Goal: Transaction & Acquisition: Purchase product/service

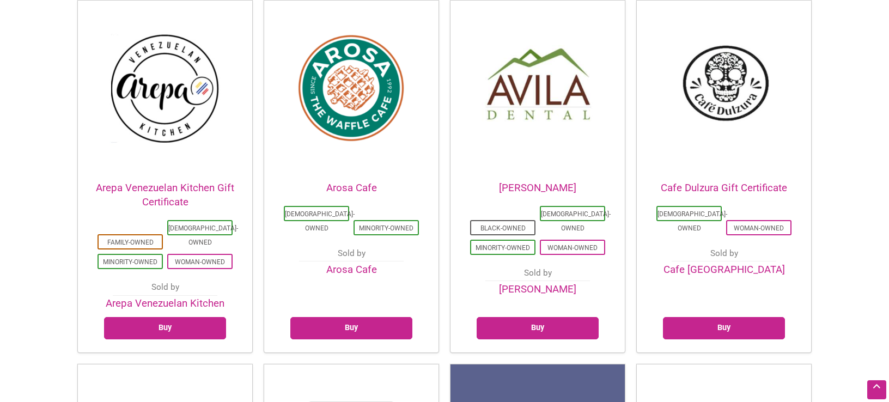
scroll to position [350, 0]
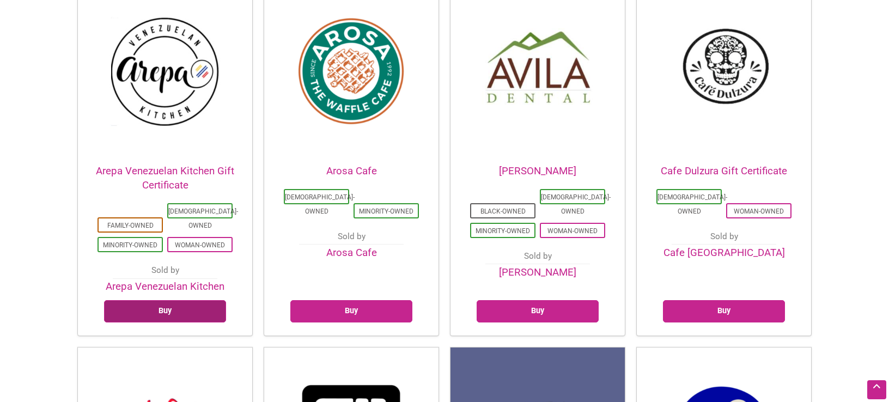
click at [170, 300] on link "Buy" at bounding box center [165, 311] width 122 height 22
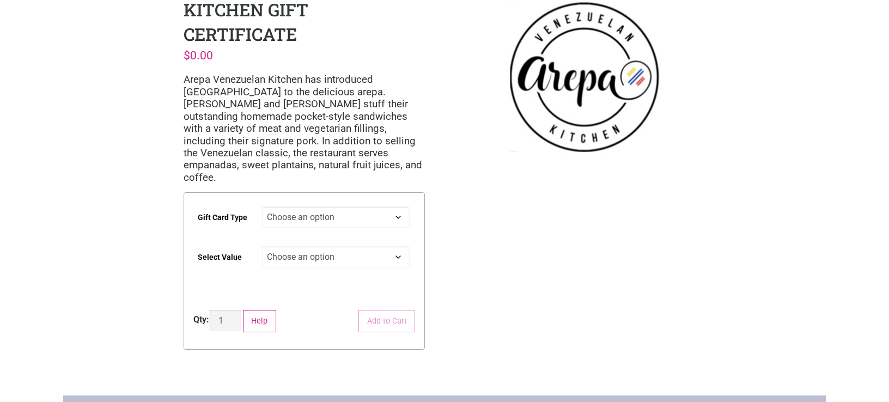
scroll to position [117, 0]
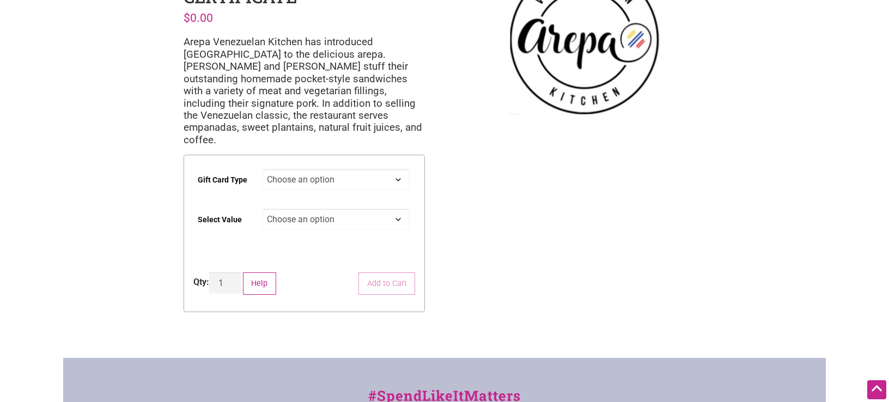
click at [262, 169] on select "Choose an option Digital Physical" at bounding box center [336, 179] width 148 height 21
click at [331, 169] on select "Choose an option Digital Physical" at bounding box center [336, 179] width 148 height 21
click at [262, 209] on select "Choose an option $25 $50 $100 $200 $500" at bounding box center [336, 219] width 148 height 21
click at [334, 209] on select "Choose an option $25 $50 $100 $200 $500" at bounding box center [336, 219] width 148 height 21
click at [262, 209] on select "Choose an option $25 $50 $100 $200 $500" at bounding box center [336, 219] width 148 height 21
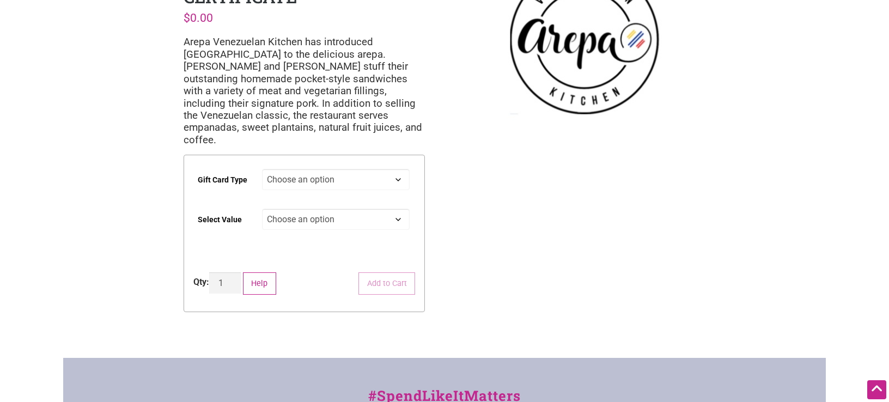
click at [332, 213] on select "Choose an option $25 $50 $100 $200 $500" at bounding box center [336, 219] width 148 height 21
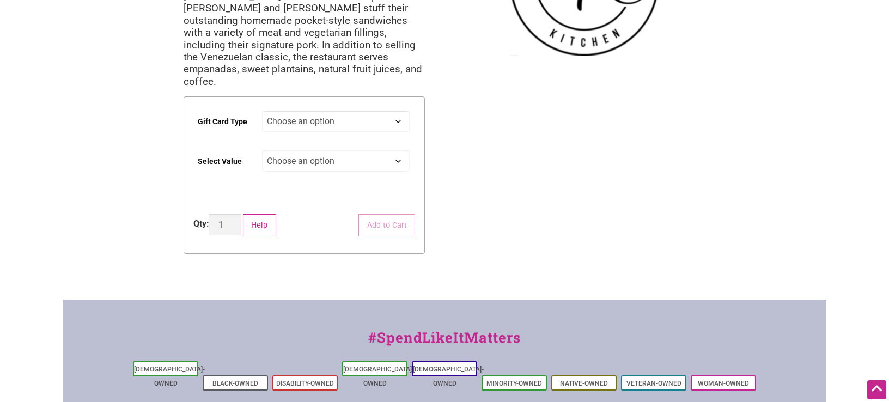
scroll to position [0, 0]
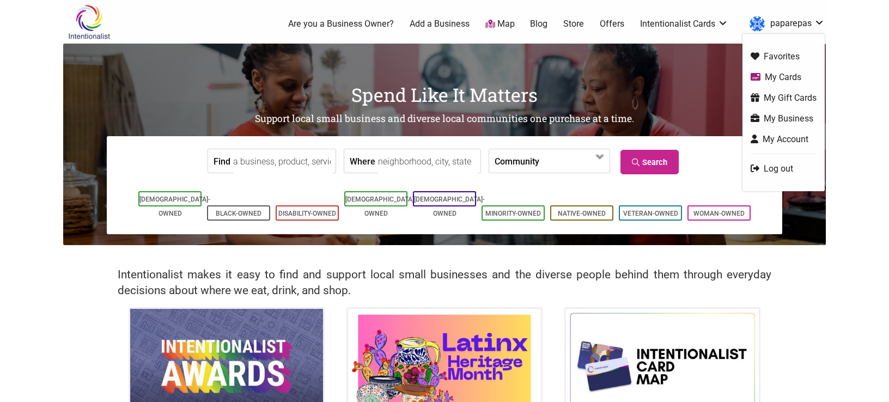
click at [790, 27] on link "paparepas" at bounding box center [784, 24] width 81 height 20
click at [774, 78] on link "My Cards" at bounding box center [784, 77] width 66 height 13
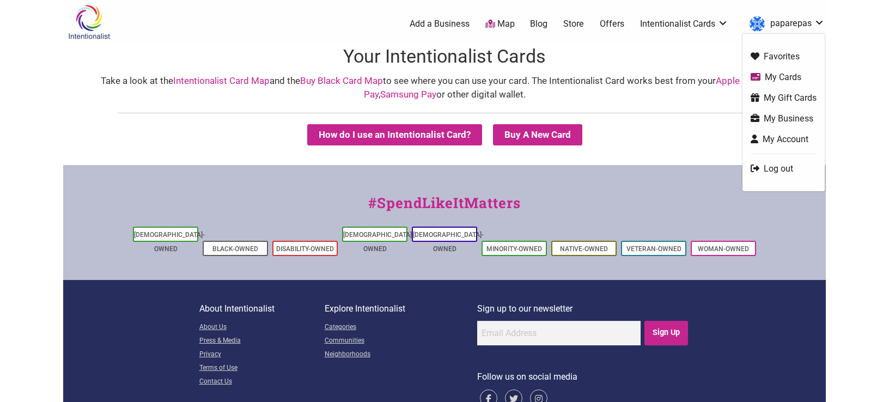
click at [805, 119] on link "My Business" at bounding box center [784, 118] width 66 height 13
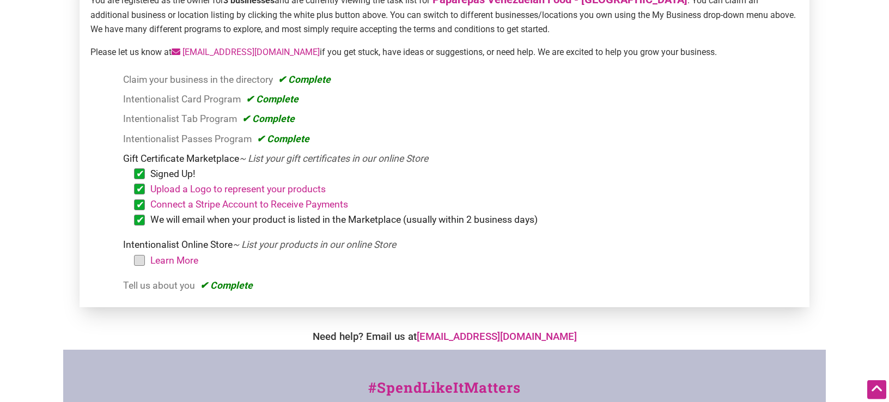
scroll to position [175, 0]
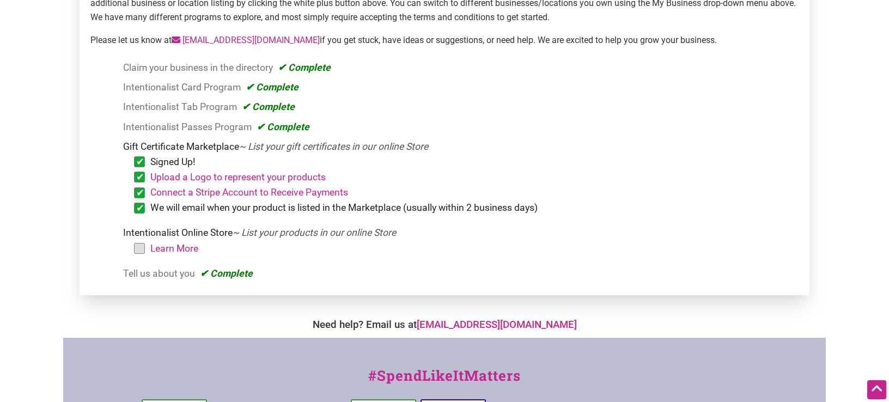
click at [283, 233] on em "~ List your products in our online Store" at bounding box center [314, 232] width 163 height 11
click at [256, 235] on em "~ List your products in our online Store" at bounding box center [314, 232] width 163 height 11
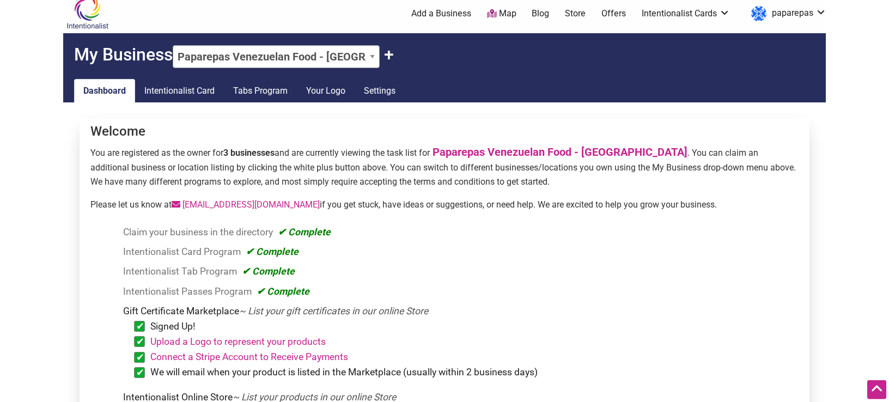
scroll to position [0, 0]
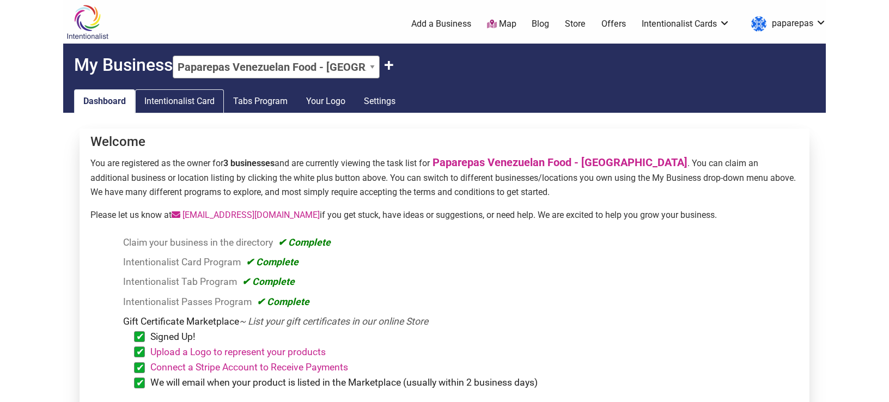
click at [208, 100] on link "Intentionalist Card" at bounding box center [179, 101] width 89 height 24
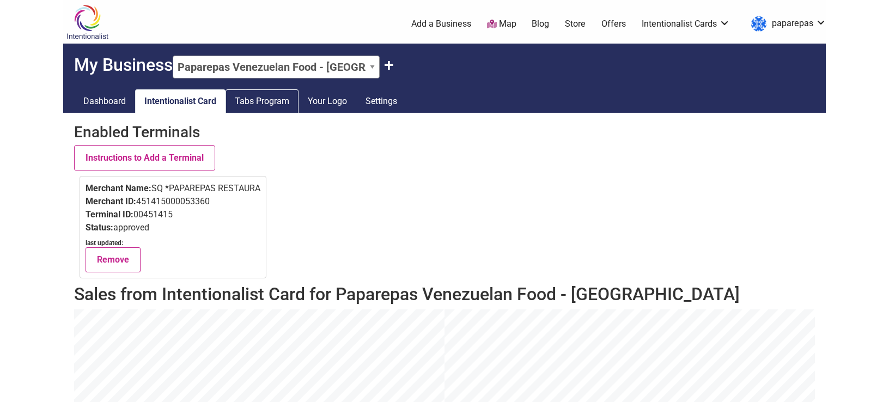
click at [252, 104] on link "Tabs Program" at bounding box center [262, 101] width 73 height 24
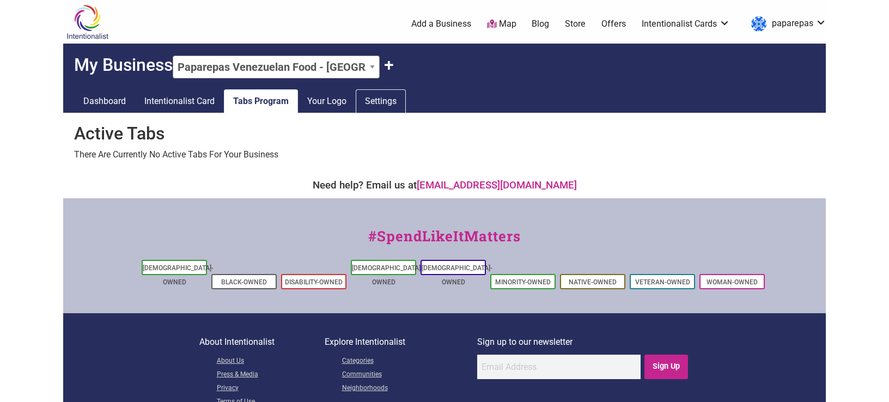
click at [387, 105] on link "Settings" at bounding box center [381, 101] width 50 height 24
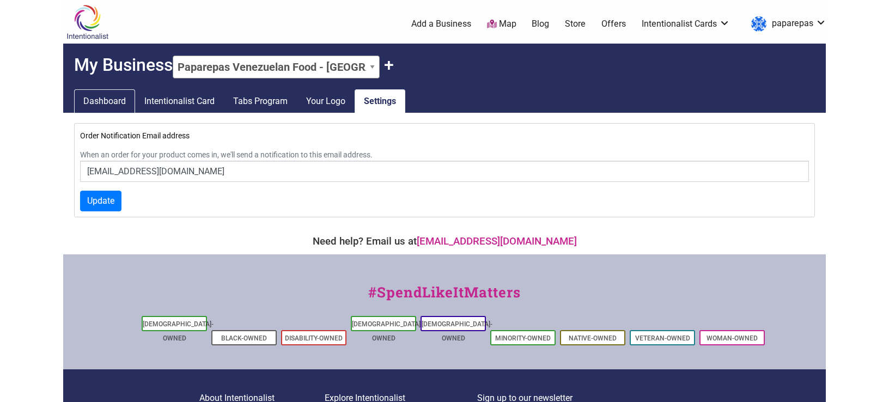
click at [98, 100] on link "Dashboard" at bounding box center [104, 101] width 61 height 24
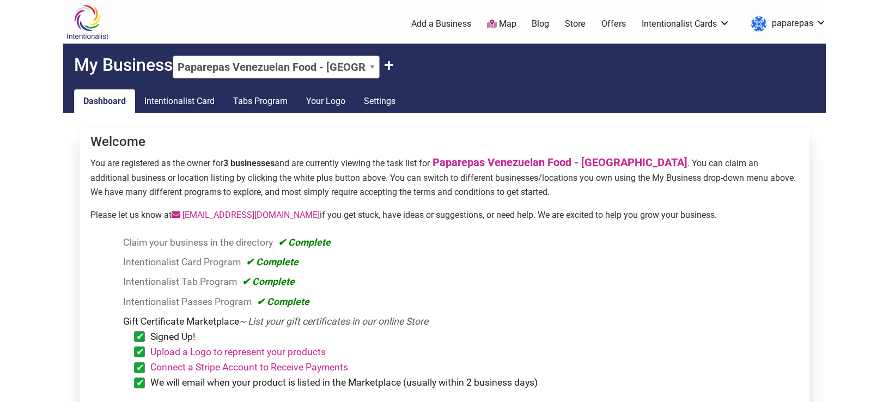
click at [327, 252] on ol "Claim your business in the directory Claim a Business Listing Intentionalist Ca…" at bounding box center [450, 345] width 698 height 221
click at [475, 163] on link "Paparepas Venezuelan Food - [GEOGRAPHIC_DATA]" at bounding box center [560, 162] width 255 height 13
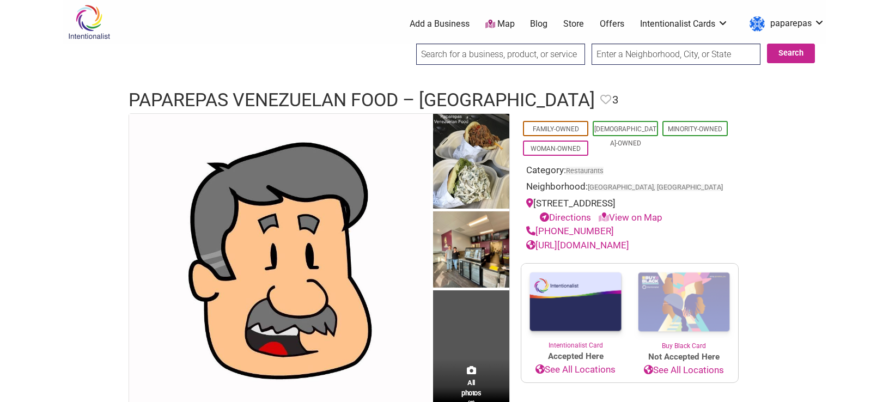
click at [446, 23] on link "Add a Business" at bounding box center [440, 24] width 60 height 12
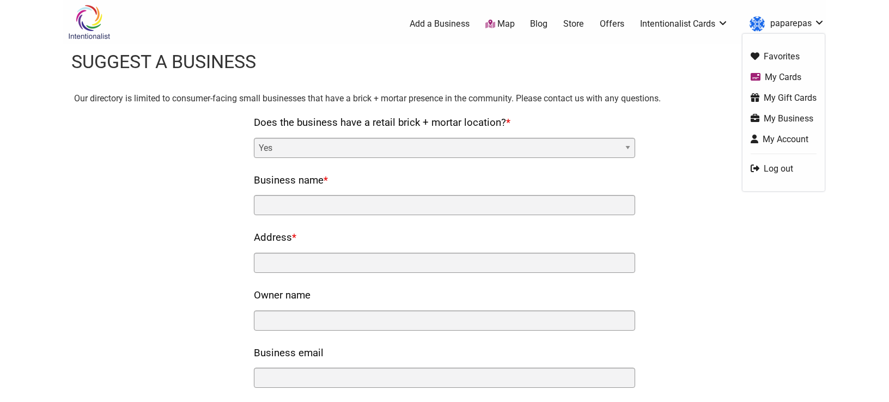
click at [783, 139] on link "My Account" at bounding box center [784, 139] width 66 height 13
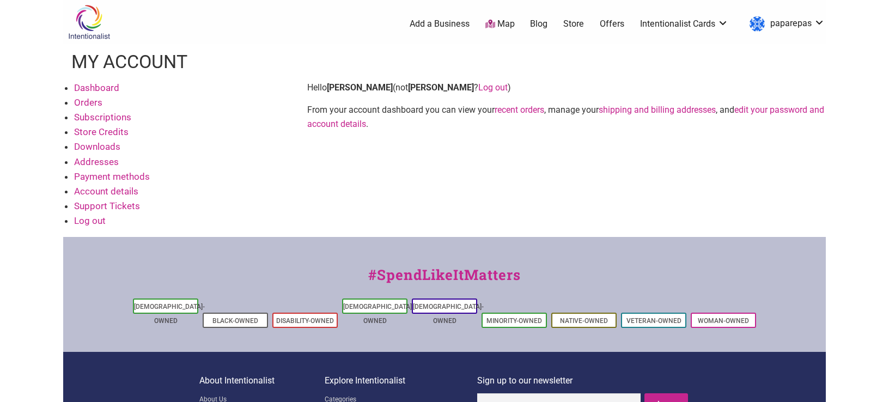
click at [102, 118] on link "Subscriptions" at bounding box center [102, 117] width 57 height 11
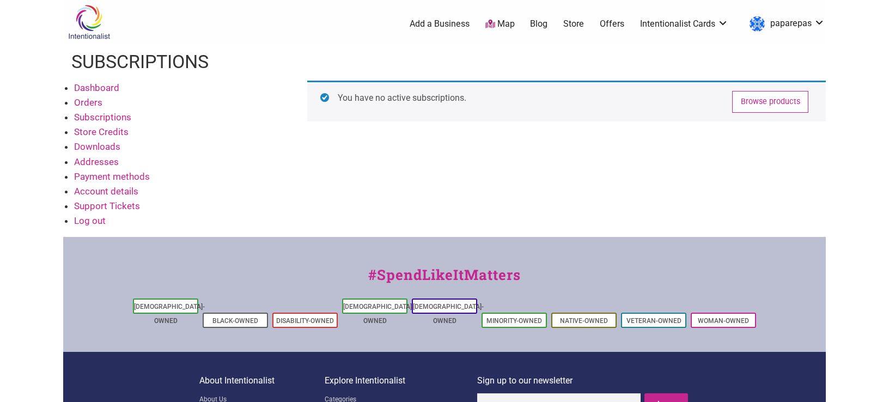
click at [98, 135] on link "Store Credits" at bounding box center [101, 131] width 54 height 11
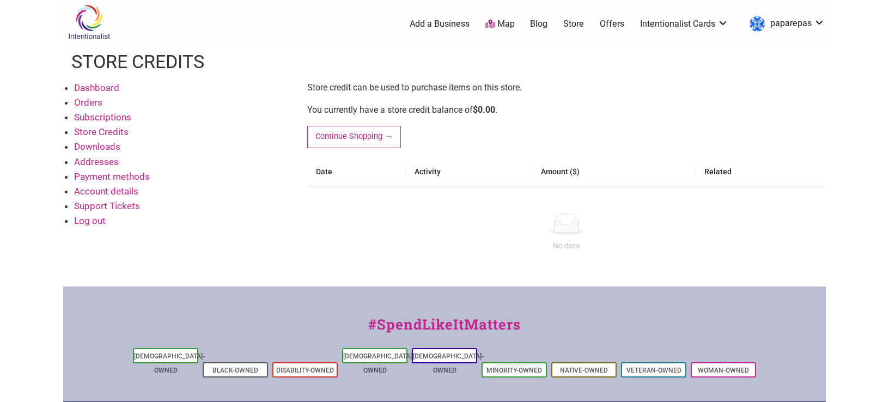
click at [100, 146] on link "Downloads" at bounding box center [97, 146] width 46 height 11
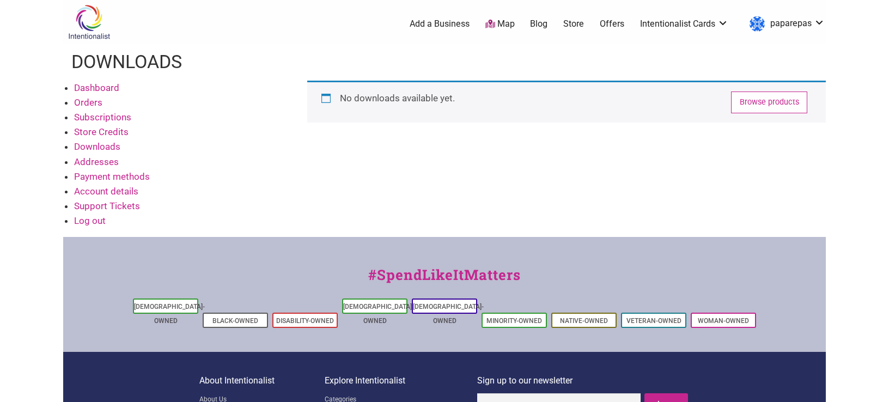
click at [103, 163] on link "Addresses" at bounding box center [96, 161] width 45 height 11
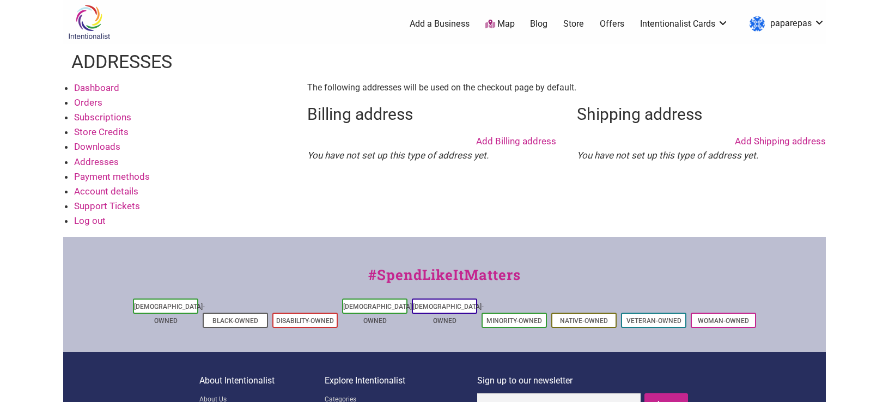
click at [104, 194] on link "Account details" at bounding box center [106, 191] width 64 height 11
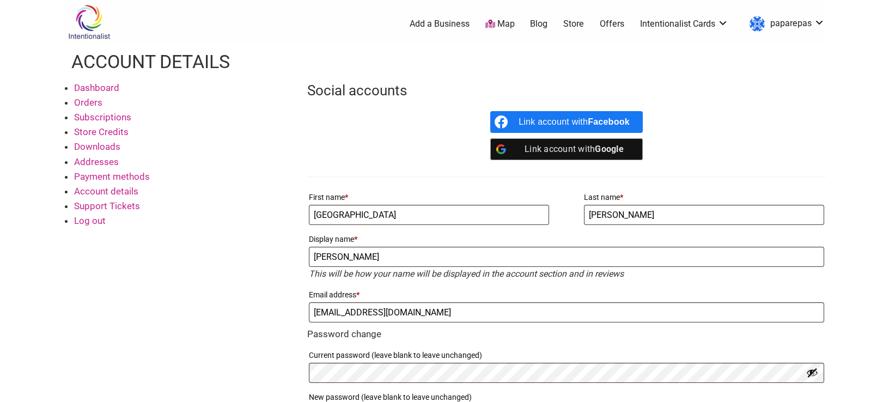
click at [100, 208] on link "Support Tickets" at bounding box center [107, 206] width 66 height 11
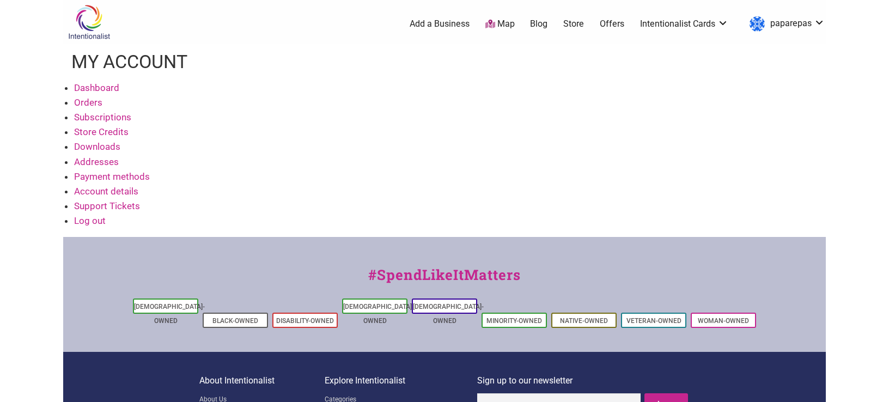
click at [107, 85] on link "Dashboard" at bounding box center [96, 87] width 45 height 11
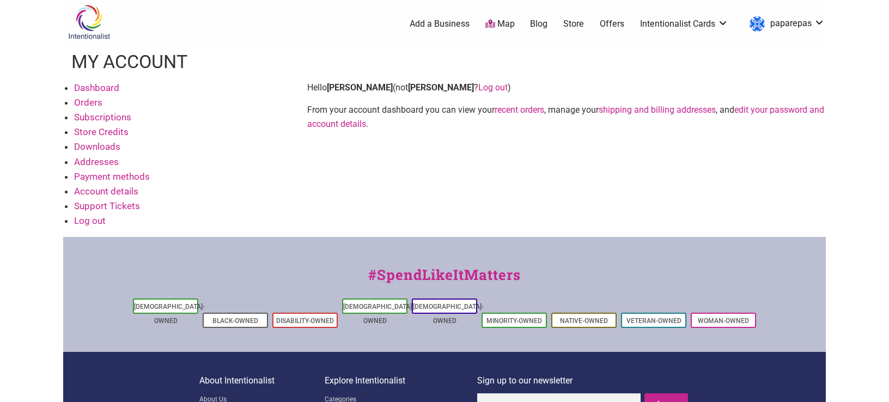
click at [98, 164] on link "Addresses" at bounding box center [96, 161] width 45 height 11
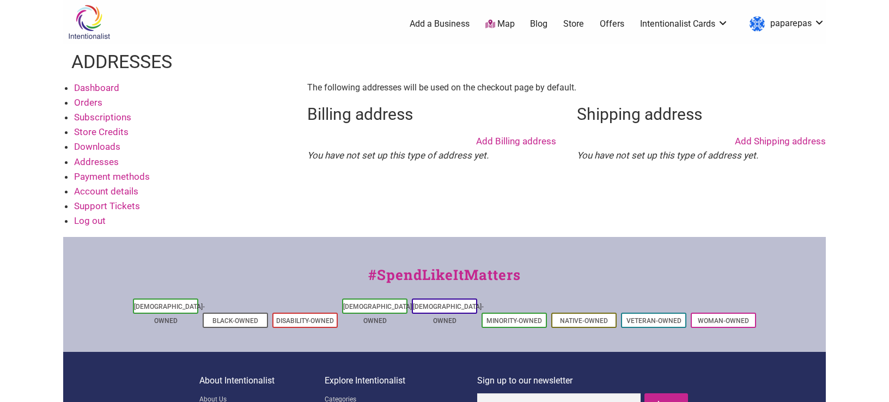
click at [102, 209] on link "Support Tickets" at bounding box center [107, 206] width 66 height 11
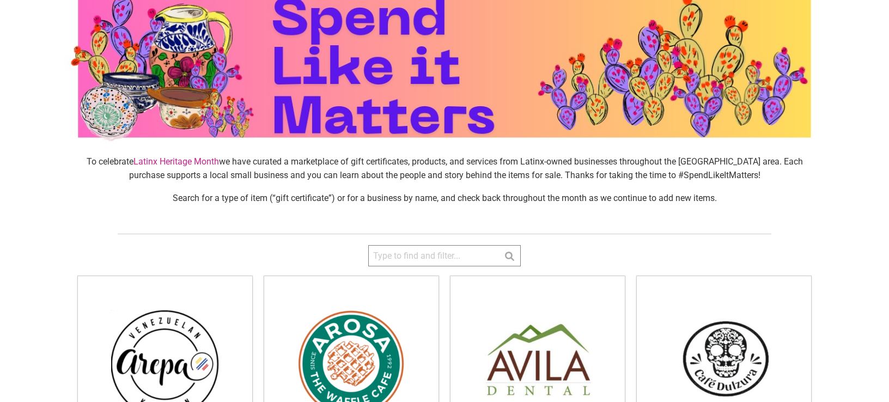
scroll to position [233, 0]
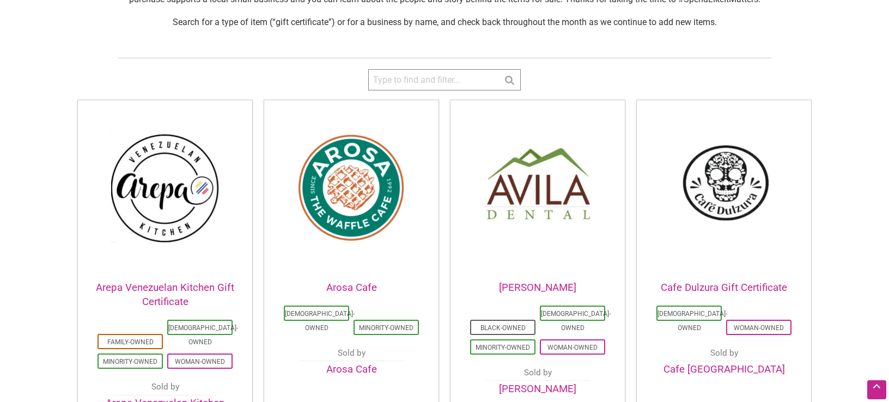
click at [319, 162] on img at bounding box center [351, 187] width 174 height 174
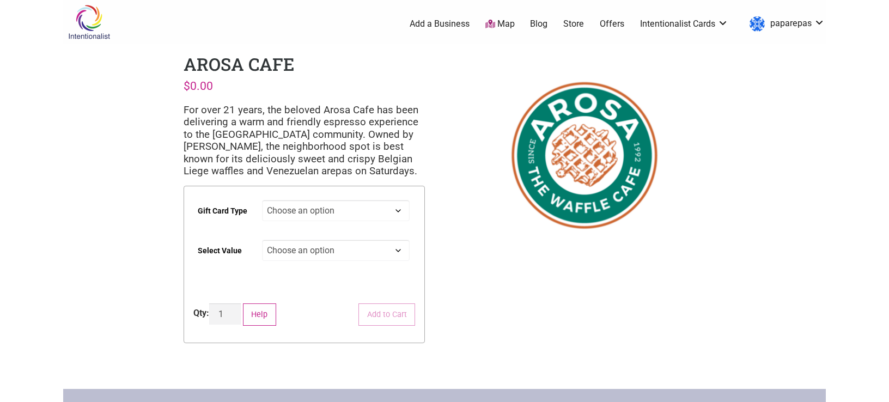
click at [349, 198] on td "Choose an option Digital Physical" at bounding box center [339, 216] width 154 height 40
click at [262, 200] on select "Choose an option Digital Physical" at bounding box center [336, 210] width 148 height 21
click at [348, 215] on select "Choose an option Digital Physical" at bounding box center [336, 210] width 148 height 21
click at [262, 240] on select "Choose an option $25 $50 $100 $200 $500" at bounding box center [336, 250] width 148 height 21
click at [336, 250] on select "Choose an option $25 $50 $100 $200 $500" at bounding box center [336, 250] width 148 height 21
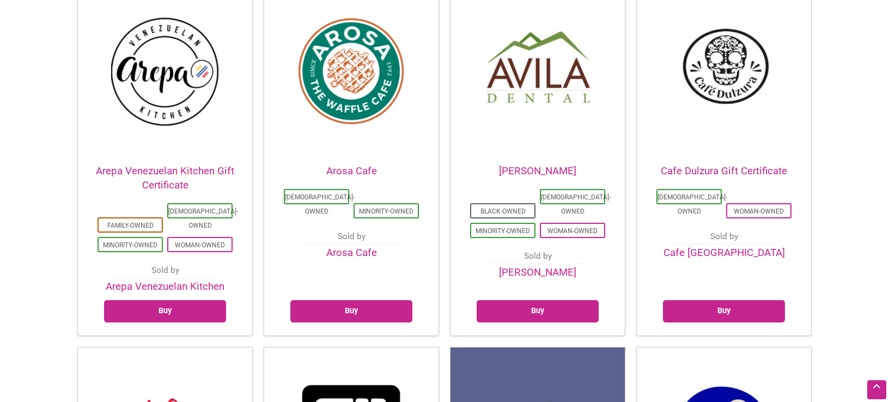
scroll to position [584, 0]
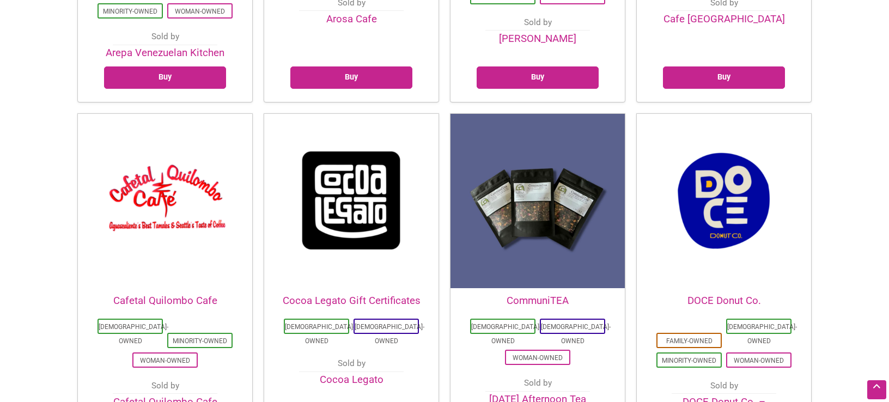
click at [211, 190] on img at bounding box center [165, 201] width 174 height 174
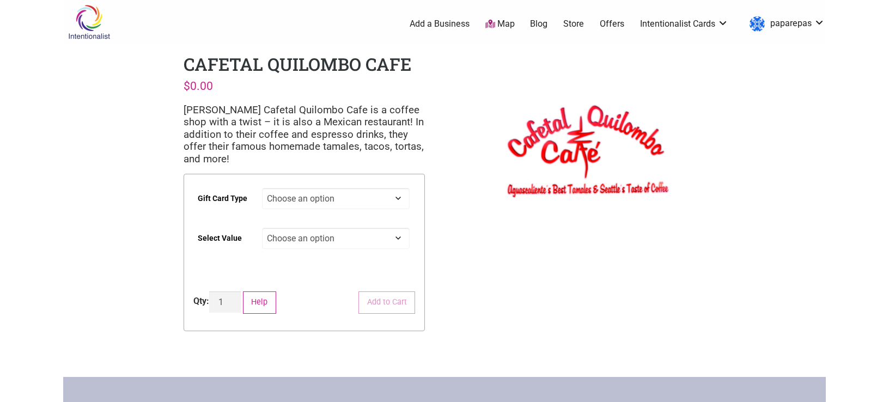
click at [262, 188] on select "Choose an option Physical" at bounding box center [336, 198] width 148 height 21
click at [369, 196] on select "Choose an option Physical" at bounding box center [336, 198] width 148 height 21
click at [262, 228] on select "Choose an option $25 $50 $100 $200" at bounding box center [336, 238] width 148 height 21
click at [354, 238] on select "Choose an option $25 $50 $100 $200" at bounding box center [336, 238] width 148 height 21
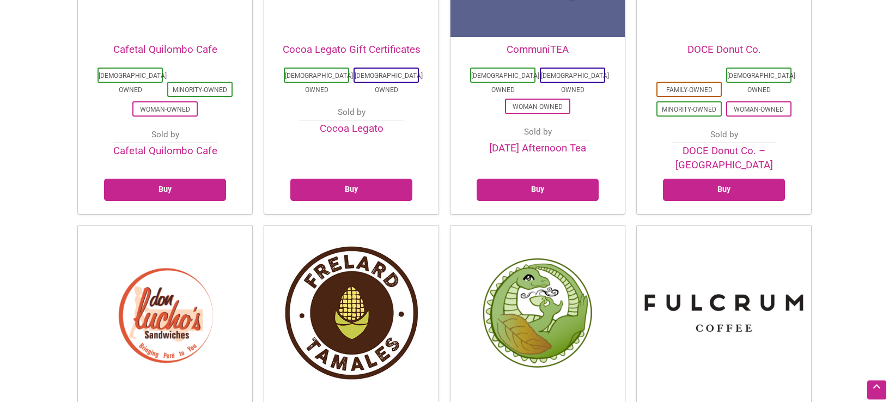
scroll to position [934, 0]
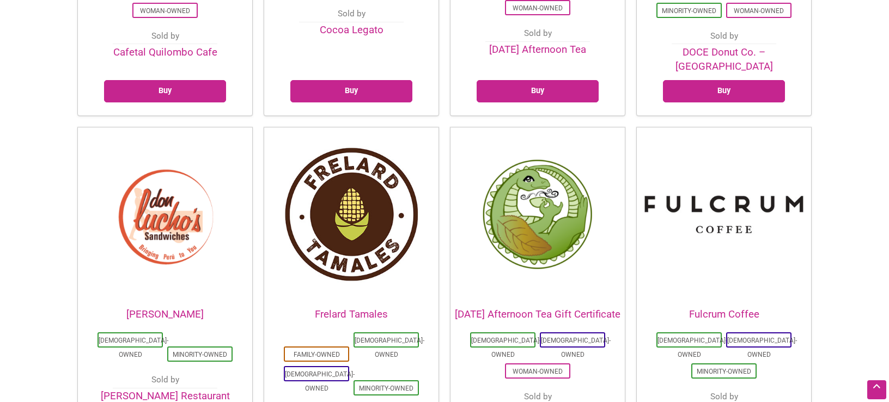
click at [167, 175] on img at bounding box center [165, 215] width 174 height 174
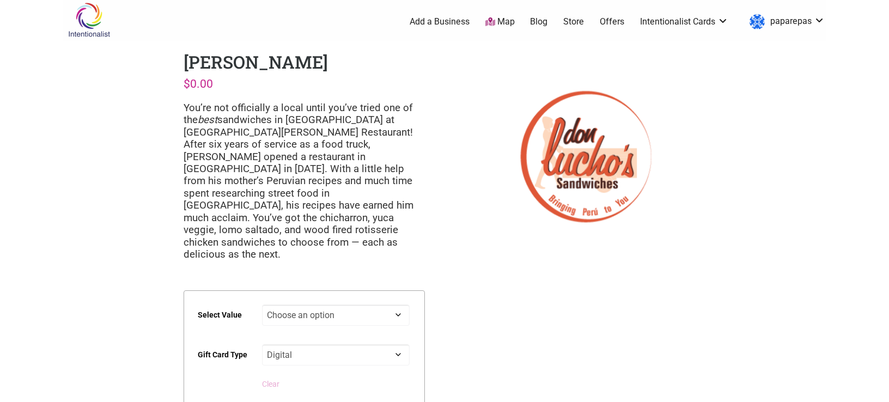
scroll to position [175, 0]
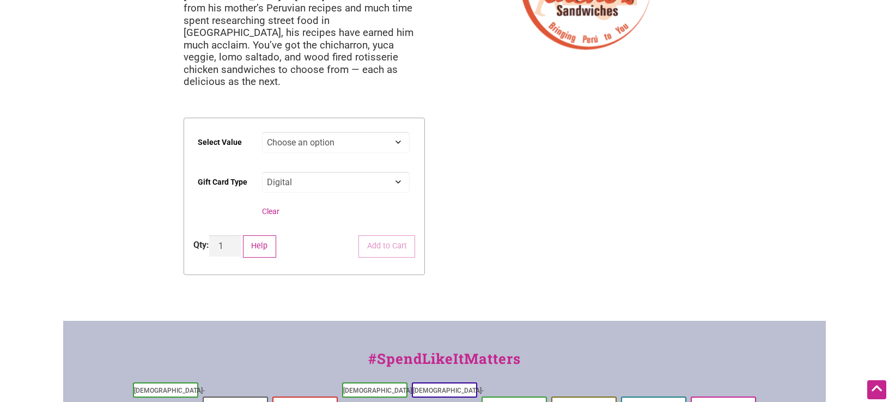
click at [262, 132] on select "Choose an option $25 $50 $100 $200 $500" at bounding box center [336, 142] width 148 height 21
click at [367, 132] on select "Choose an option $25 $50 $100 $200 $500" at bounding box center [336, 142] width 148 height 21
click at [262, 172] on select "Choose an option Digital" at bounding box center [336, 182] width 148 height 21
click at [352, 172] on select "Choose an option Digital" at bounding box center [336, 182] width 148 height 21
click at [451, 156] on div "Intentionalist Spend like it matters 0 Add a Business Map Blog Store Offers Int…" at bounding box center [444, 209] width 763 height 769
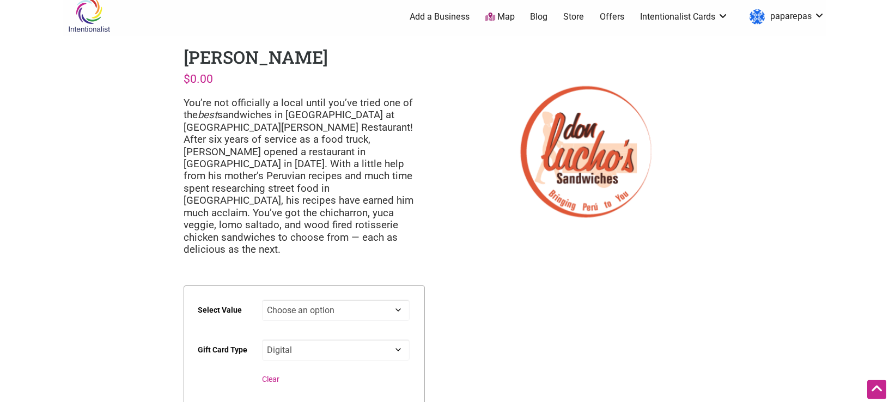
scroll to position [0, 0]
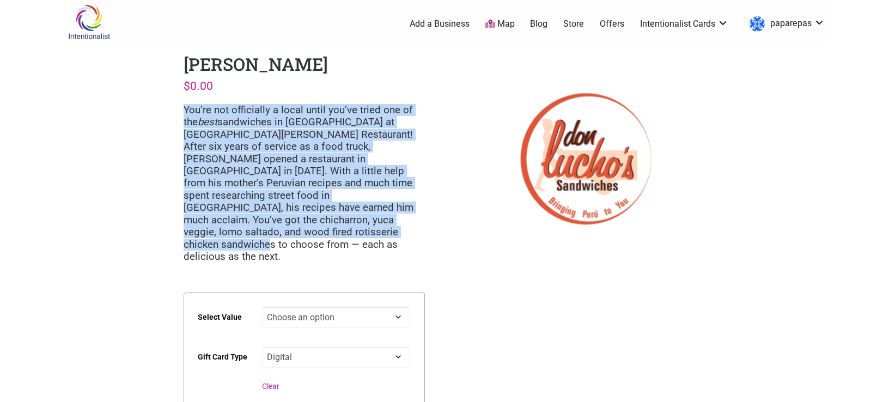
drag, startPoint x: 186, startPoint y: 104, endPoint x: 408, endPoint y: 228, distance: 254.7
click at [408, 228] on div "Don Lucho’s $ 0.00 You’re not officially a local until you’ve tried one of the …" at bounding box center [304, 261] width 259 height 434
click at [414, 220] on p "You’re not officially a local until you’ve tried one of the best sandwiches in …" at bounding box center [304, 183] width 241 height 159
drag, startPoint x: 413, startPoint y: 218, endPoint x: 176, endPoint y: 114, distance: 258.2
click at [176, 114] on div "Don Lucho’s $ 0.00 You’re not officially a local until you’ve tried one of the …" at bounding box center [304, 261] width 259 height 434
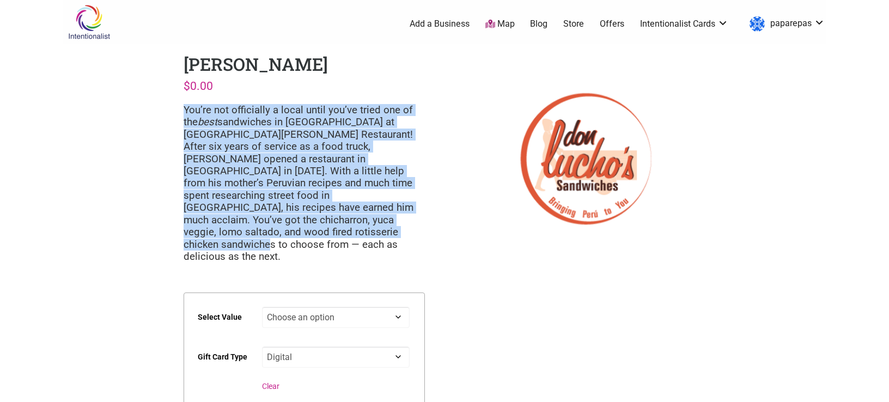
click at [573, 24] on link "Store" at bounding box center [573, 24] width 21 height 12
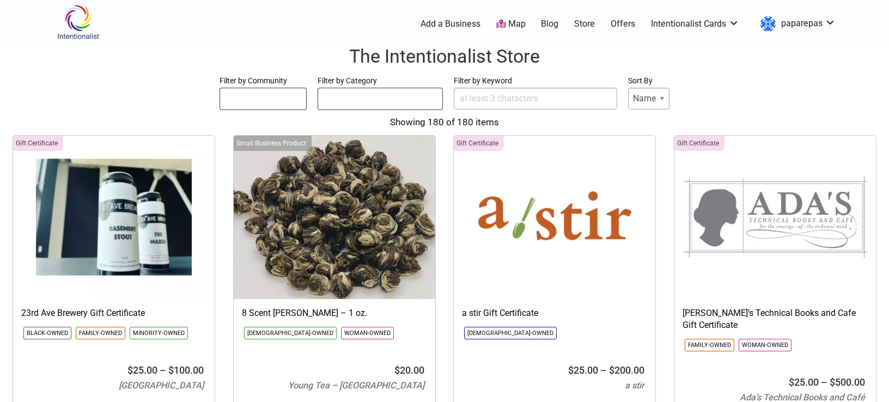
select select
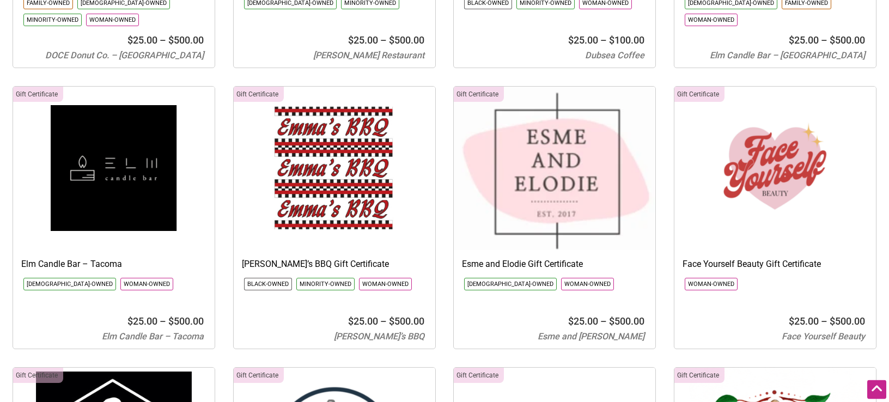
scroll to position [3560, 0]
